Goal: Navigation & Orientation: Understand site structure

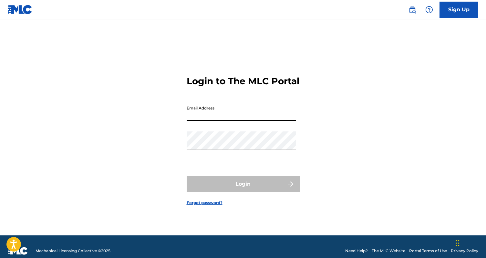
type input "[EMAIL_ADDRESS][DOMAIN_NAME]"
click at [243, 190] on button "Login" at bounding box center [243, 184] width 113 height 16
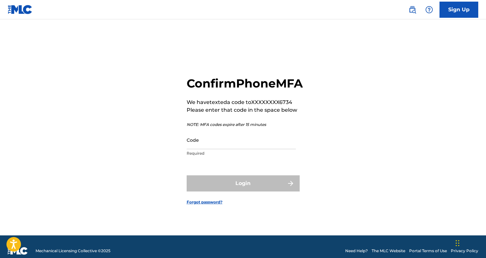
click at [226, 147] on input "Code" at bounding box center [241, 140] width 109 height 18
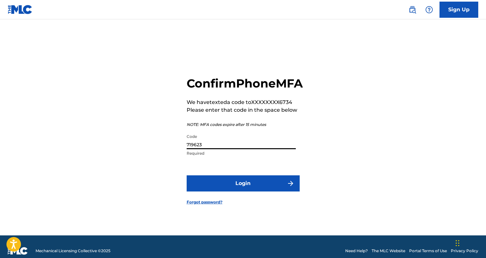
type input "719623"
click at [243, 191] on button "Login" at bounding box center [243, 183] width 113 height 16
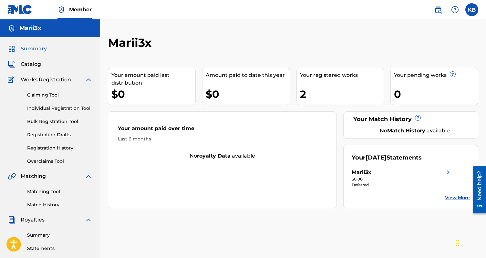
click at [447, 173] on img at bounding box center [448, 173] width 8 height 8
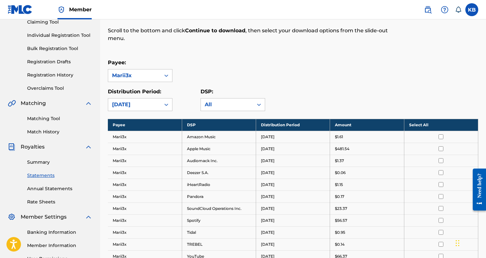
scroll to position [76, 0]
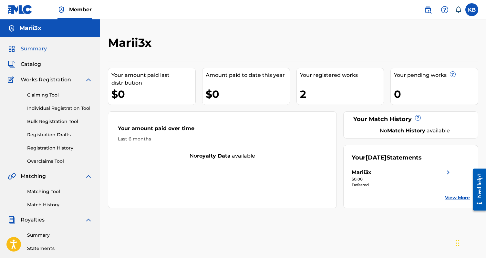
click at [60, 151] on link "Registration History" at bounding box center [59, 148] width 65 height 7
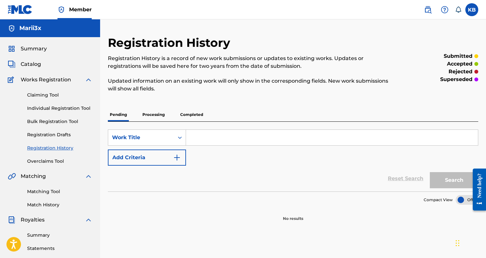
click at [51, 127] on div "Claiming Tool Individual Registration Tool Bulk Registration Tool Registration …" at bounding box center [50, 124] width 85 height 81
click at [50, 123] on link "Bulk Registration Tool" at bounding box center [59, 121] width 65 height 7
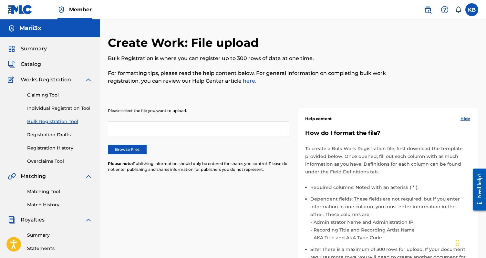
click at [47, 109] on link "Individual Registration Tool" at bounding box center [59, 108] width 65 height 7
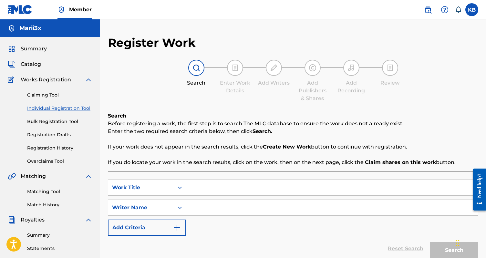
click at [38, 91] on div "Claiming Tool Individual Registration Tool Bulk Registration Tool Registration …" at bounding box center [50, 124] width 85 height 81
click at [44, 98] on div "Claiming Tool Individual Registration Tool Bulk Registration Tool Registration …" at bounding box center [50, 124] width 85 height 81
click at [44, 97] on link "Claiming Tool" at bounding box center [59, 95] width 65 height 7
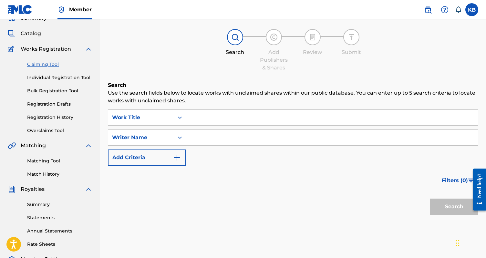
scroll to position [45, 0]
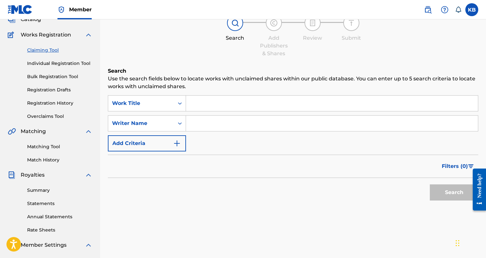
click at [45, 192] on link "Summary" at bounding box center [59, 190] width 65 height 7
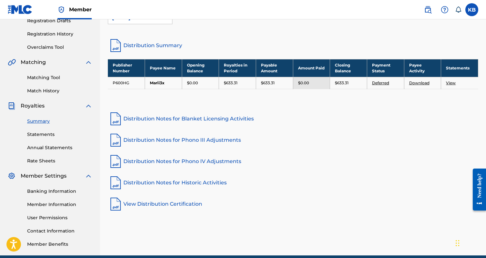
scroll to position [130, 0]
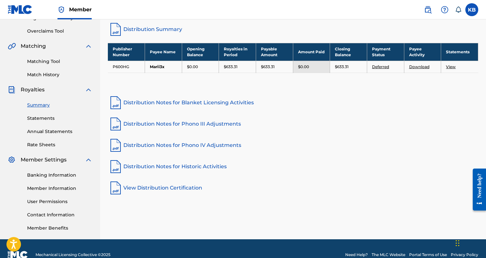
click at [42, 175] on link "Banking Information" at bounding box center [59, 175] width 65 height 7
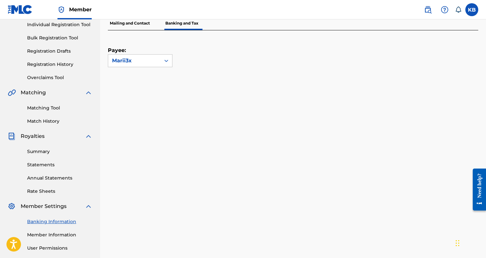
scroll to position [84, 0]
click at [53, 178] on link "Annual Statements" at bounding box center [59, 177] width 65 height 7
